Goal: Task Accomplishment & Management: Manage account settings

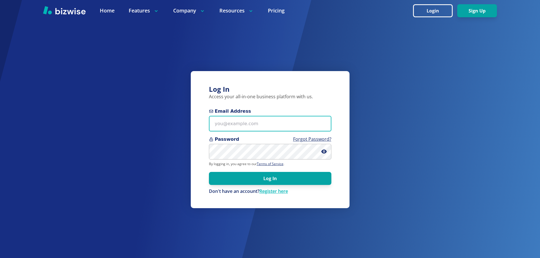
type input "Andresisatwork@gmail.com"
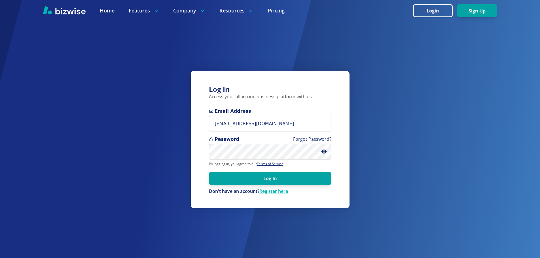
click at [529, 99] on div "Log In Access your all-in-one business platform with us. Email Address Andresis…" at bounding box center [270, 129] width 540 height 258
click at [266, 178] on button "Log In" at bounding box center [270, 178] width 123 height 13
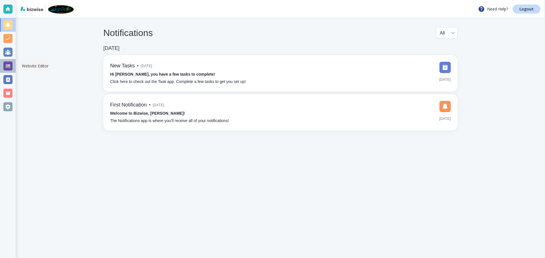
click at [9, 67] on div at bounding box center [7, 66] width 9 height 9
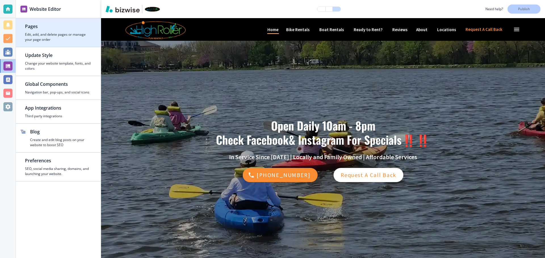
click at [77, 34] on h4 "Edit, add, and delete pages or manage your page order" at bounding box center [58, 37] width 67 height 10
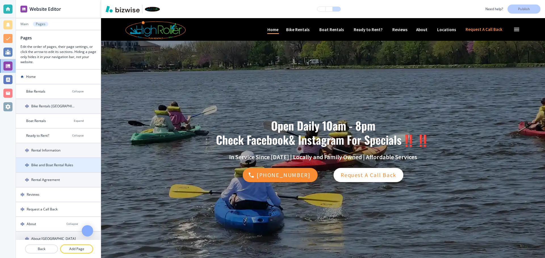
scroll to position [36, 0]
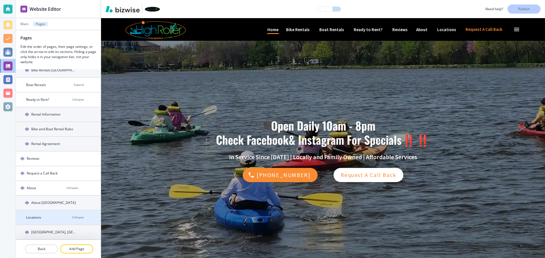
click at [52, 216] on div "Locations" at bounding box center [42, 217] width 52 height 5
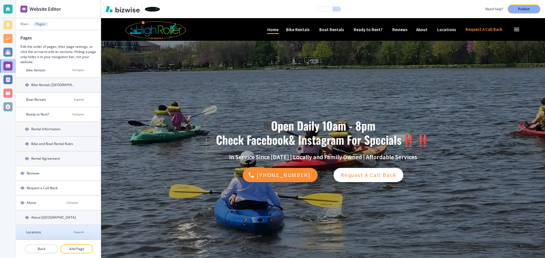
click at [46, 231] on div "Locations" at bounding box center [42, 232] width 53 height 5
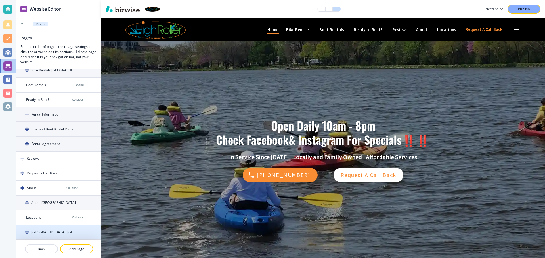
click at [64, 233] on h4 "[GEOGRAPHIC_DATA], [GEOGRAPHIC_DATA] Location" at bounding box center [53, 232] width 45 height 5
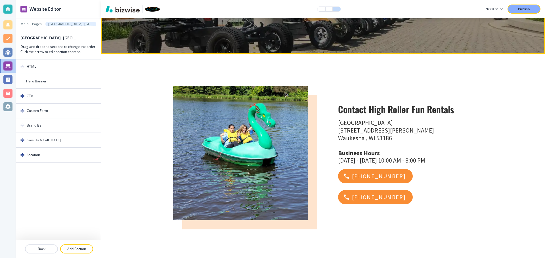
scroll to position [0, 0]
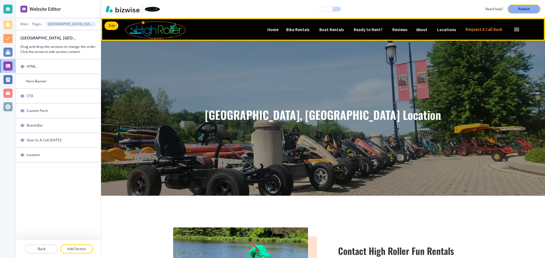
click at [267, 28] on div "Home Home" at bounding box center [276, 29] width 19 height 9
click at [267, 31] on p "Home" at bounding box center [272, 30] width 11 height 4
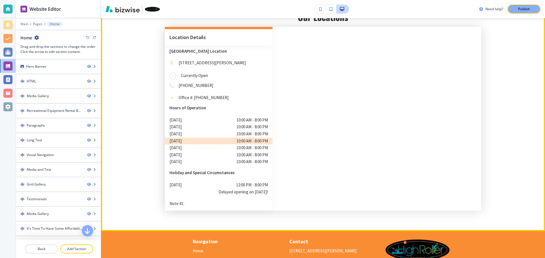
scroll to position [2508, 0]
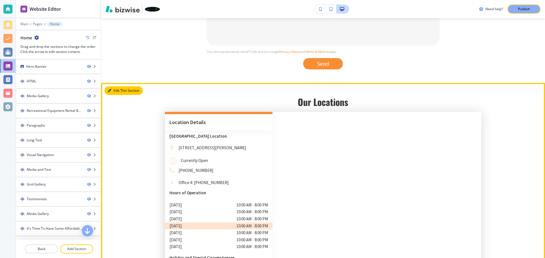
click at [112, 87] on button "Edit This Section" at bounding box center [123, 91] width 38 height 9
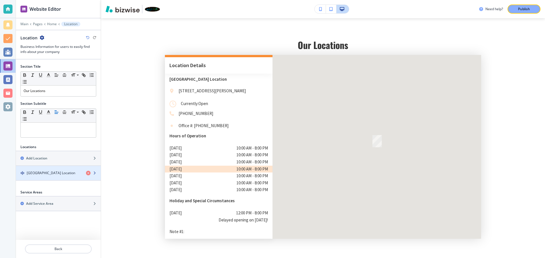
click at [79, 175] on div "[GEOGRAPHIC_DATA] Location" at bounding box center [49, 173] width 66 height 5
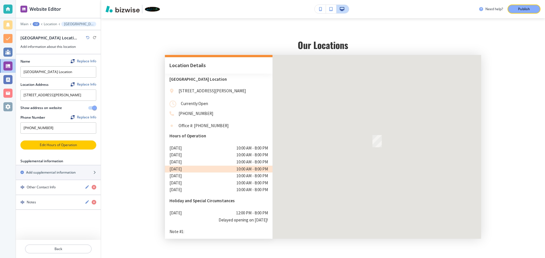
click at [60, 141] on button "Edit Hours of Operation" at bounding box center [58, 145] width 76 height 9
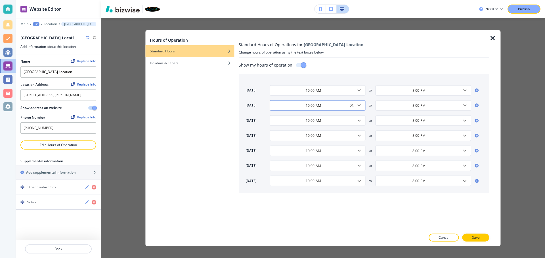
click at [350, 106] on icon "Clear" at bounding box center [352, 106] width 6 height 6
click at [357, 106] on icon "Open" at bounding box center [358, 105] width 7 height 7
click at [301, 118] on li "Closed" at bounding box center [290, 117] width 43 height 9
type input "Closed"
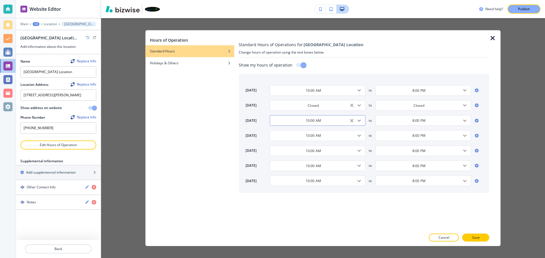
click at [359, 121] on icon "Open" at bounding box center [358, 121] width 3 height 2
click at [286, 131] on li "Closed" at bounding box center [290, 132] width 43 height 9
type input "Closed"
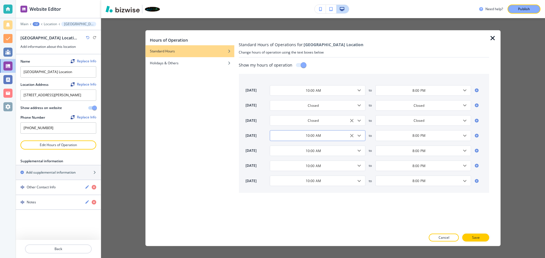
click at [360, 137] on icon "Open" at bounding box center [358, 135] width 7 height 7
click at [292, 147] on li "Closed" at bounding box center [290, 147] width 43 height 9
type input "Closed"
click at [360, 149] on icon "Open" at bounding box center [358, 150] width 7 height 7
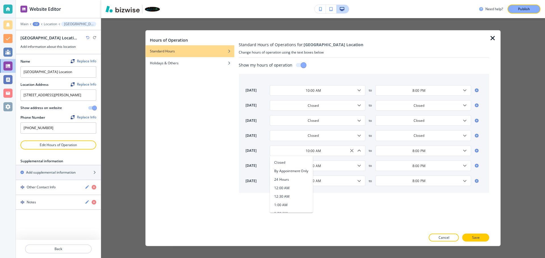
click at [288, 163] on li "Closed" at bounding box center [290, 162] width 43 height 9
type input "Closed"
click at [473, 240] on p "Save" at bounding box center [476, 237] width 8 height 5
click at [477, 237] on p "Save" at bounding box center [476, 237] width 8 height 5
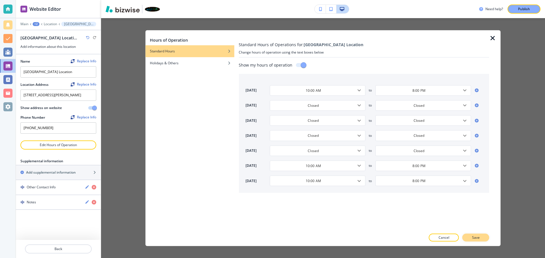
click at [477, 237] on section "Our Locations location Details Options States [US_STATE][GEOGRAPHIC_DATA] Locat…" at bounding box center [323, 142] width 444 height 233
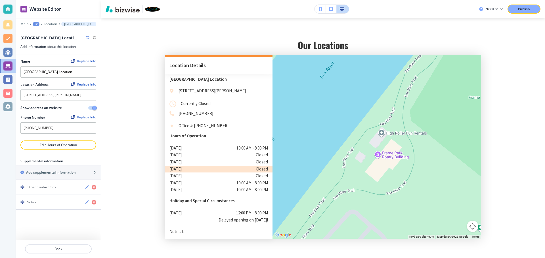
click at [477, 237] on section "Our Locations location Details Options [GEOGRAPHIC_DATA] [US_STATE][GEOGRAPHIC_…" at bounding box center [323, 142] width 444 height 233
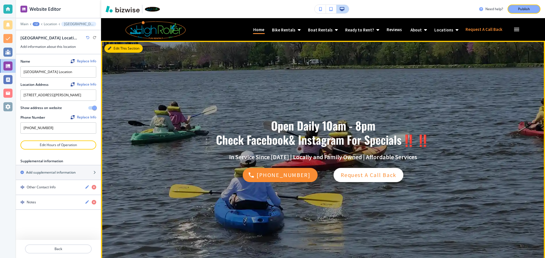
click at [112, 50] on button "Edit This Section" at bounding box center [123, 48] width 38 height 9
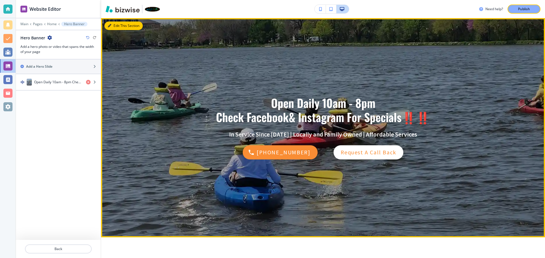
click at [115, 25] on button "Edit This Section" at bounding box center [123, 26] width 38 height 9
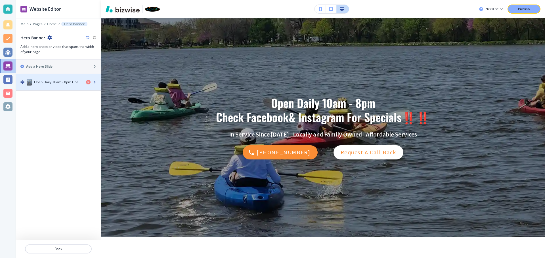
click at [53, 90] on div "button" at bounding box center [58, 88] width 85 height 5
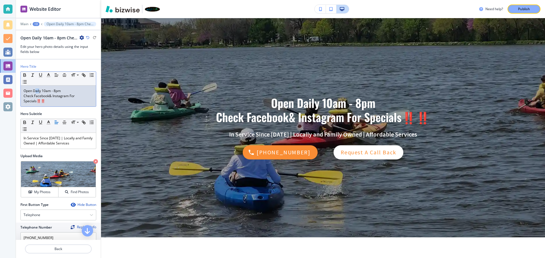
drag, startPoint x: 40, startPoint y: 91, endPoint x: 35, endPoint y: 92, distance: 4.6
click at [35, 92] on p "Open Daily 10am - 8pm" at bounding box center [58, 90] width 69 height 5
click at [41, 90] on p "Open Daily 10am - 8pm" at bounding box center [58, 90] width 69 height 5
drag, startPoint x: 41, startPoint y: 90, endPoint x: 33, endPoint y: 92, distance: 8.3
click at [33, 92] on p "Open Daily 10am - 8pm" at bounding box center [58, 90] width 69 height 5
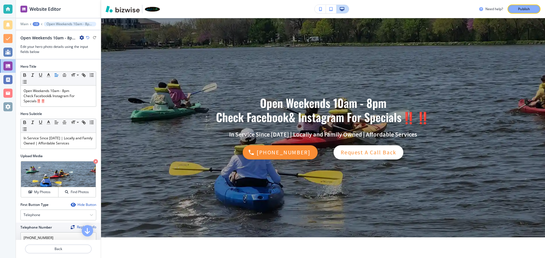
click at [527, 8] on p "Publish" at bounding box center [524, 9] width 12 height 5
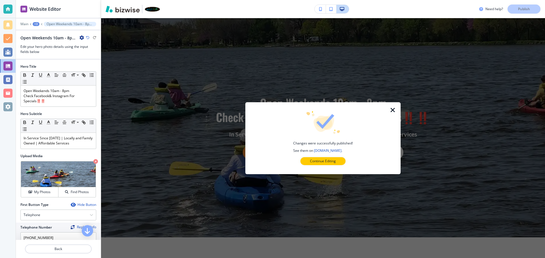
click at [393, 109] on icon "button" at bounding box center [392, 110] width 7 height 7
